Goal: Task Accomplishment & Management: Use online tool/utility

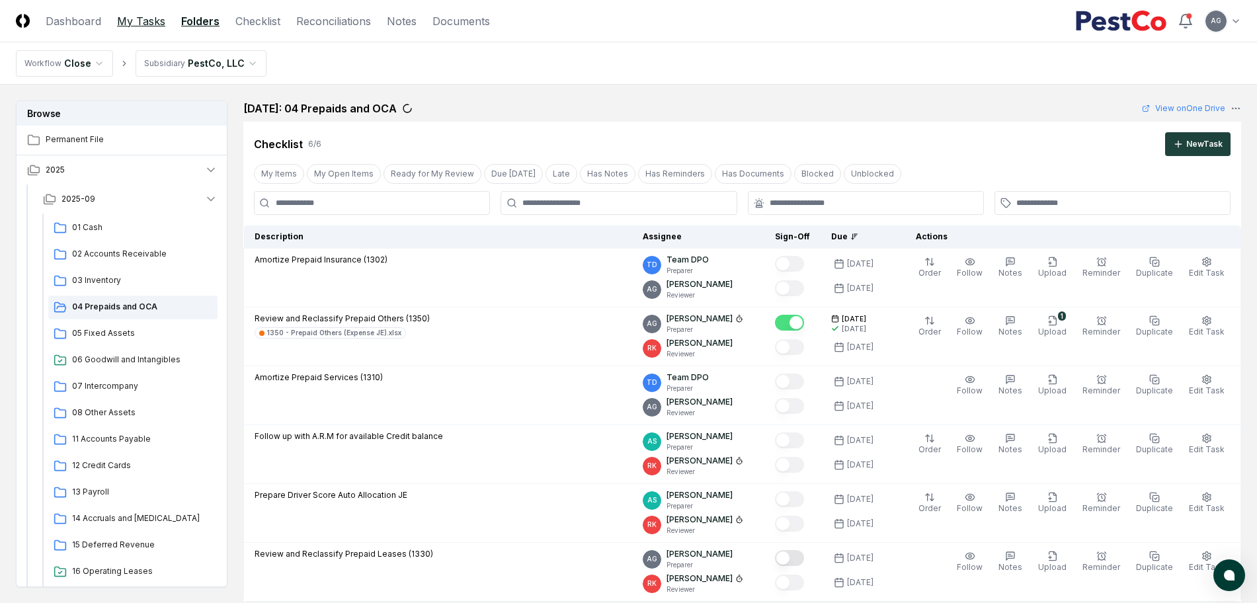
click at [145, 26] on link "My Tasks" at bounding box center [141, 21] width 48 height 16
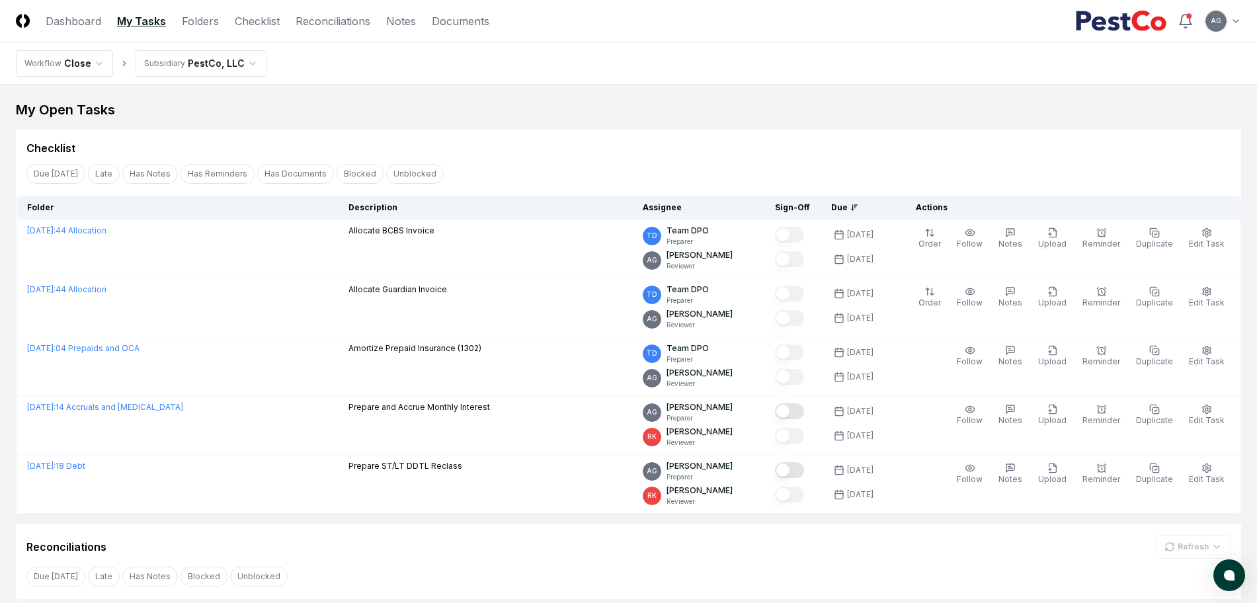
click at [599, 116] on div "My Open Tasks" at bounding box center [628, 109] width 1225 height 19
click at [605, 108] on div "My Open Tasks" at bounding box center [628, 109] width 1225 height 19
click at [575, 87] on main "My Open Tasks Cancel Reassign Checklist Due [DATE] Late Has Notes Has Reminders…" at bounding box center [628, 420] width 1257 height 671
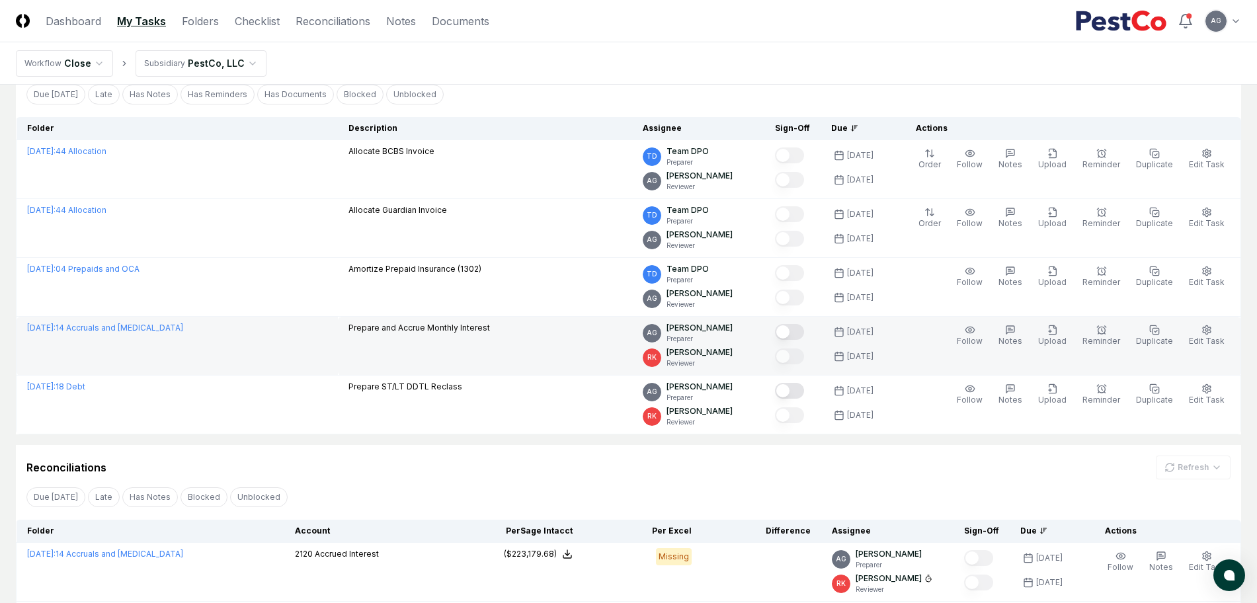
scroll to position [232, 0]
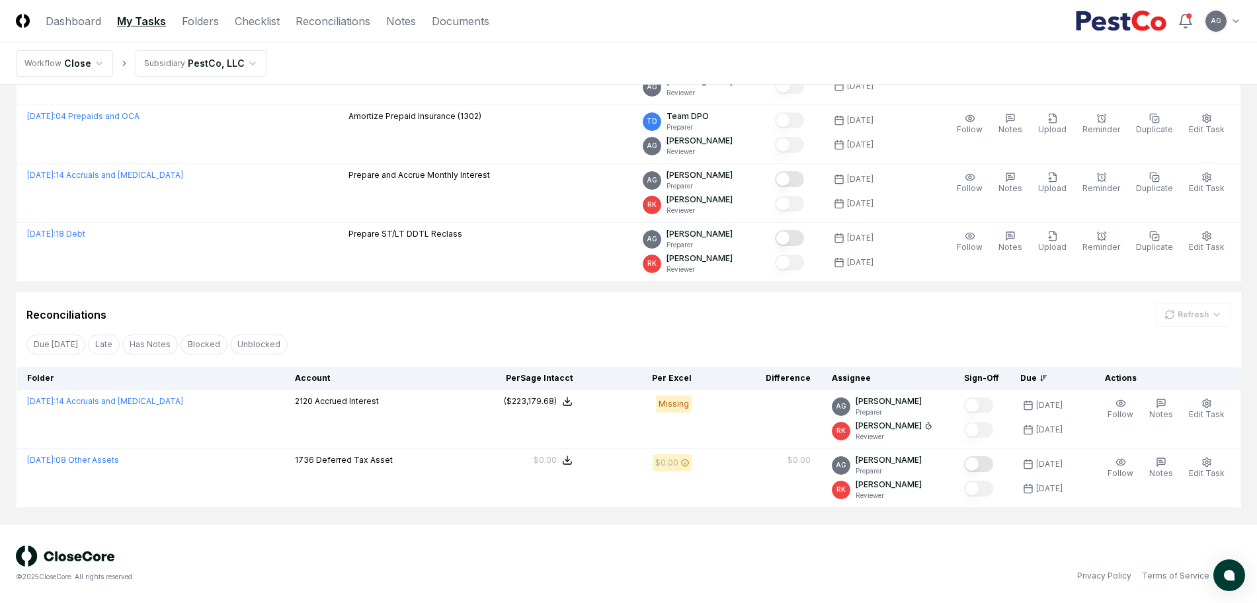
click at [500, 303] on div "Reconciliations Refresh" at bounding box center [628, 315] width 1204 height 24
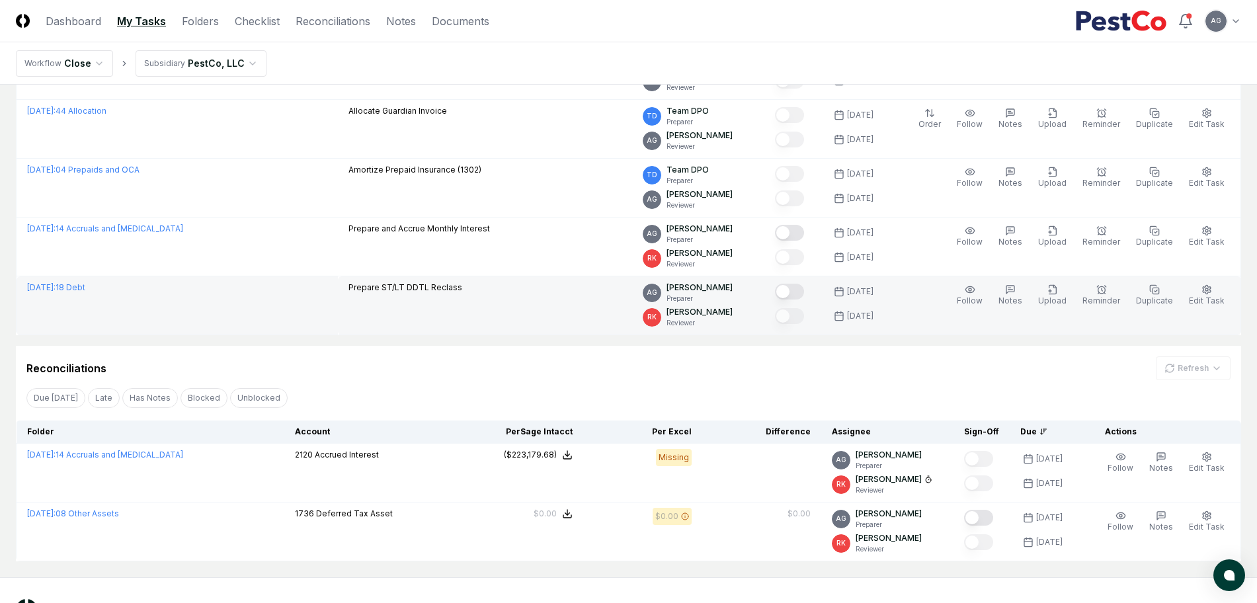
scroll to position [149, 0]
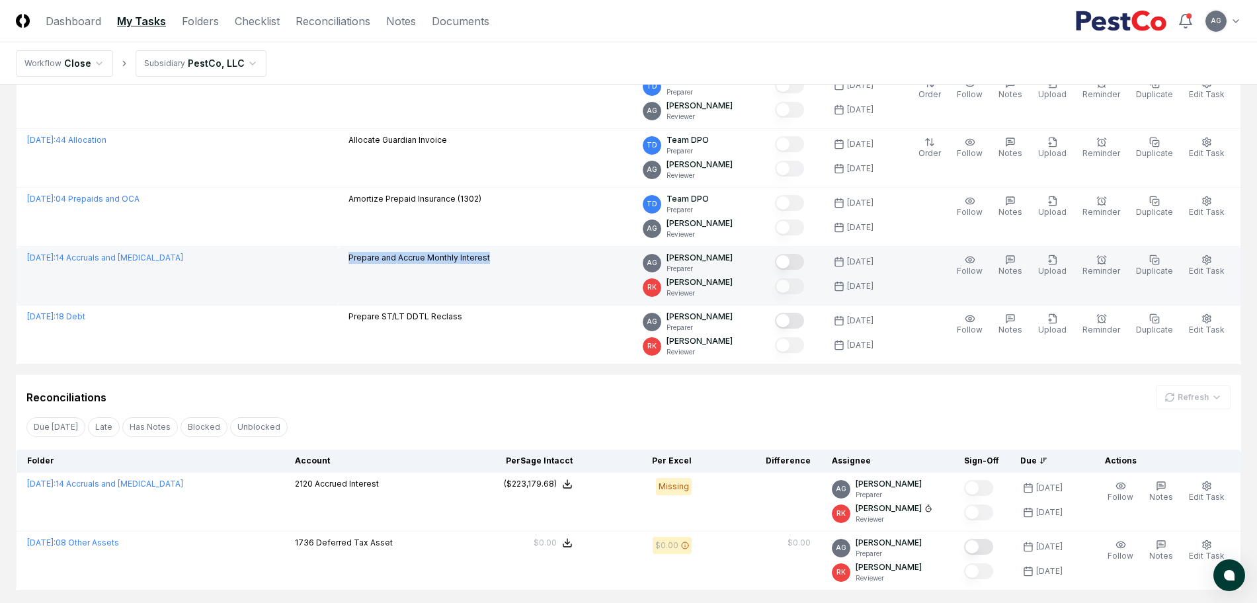
drag, startPoint x: 498, startPoint y: 263, endPoint x: 350, endPoint y: 263, distance: 148.7
click at [350, 263] on td "Prepare and Accrue Monthly Interest" at bounding box center [485, 276] width 294 height 59
copy p "Prepare and Accrue Monthly Interest"
